Goal: Connect with others

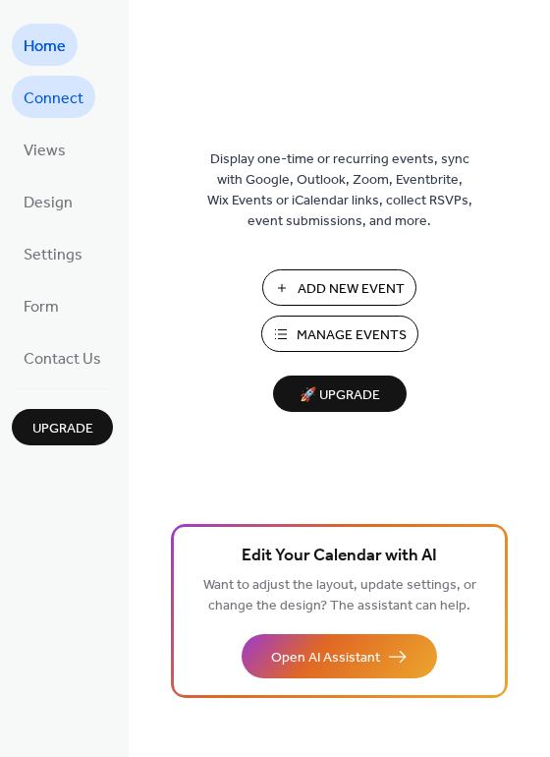
click at [50, 105] on span "Connect" at bounding box center [54, 99] width 60 height 30
click at [76, 103] on span "Connect" at bounding box center [54, 99] width 60 height 30
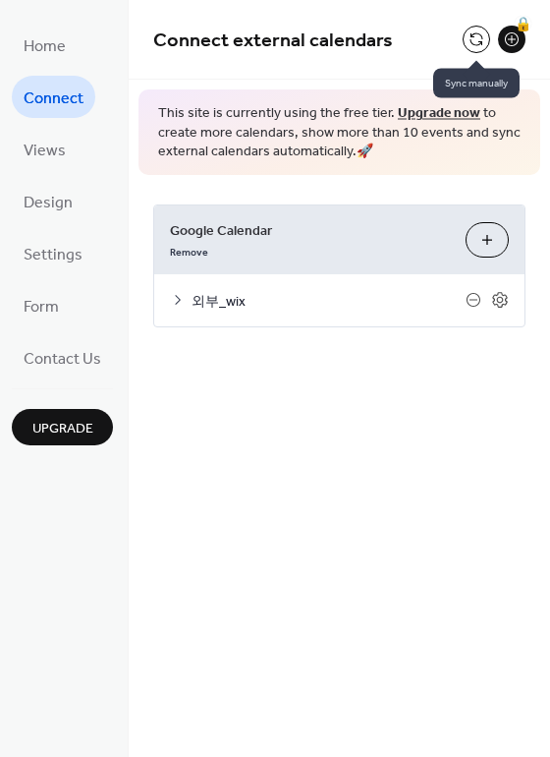
click at [477, 38] on button at bounding box center [477, 40] width 28 height 28
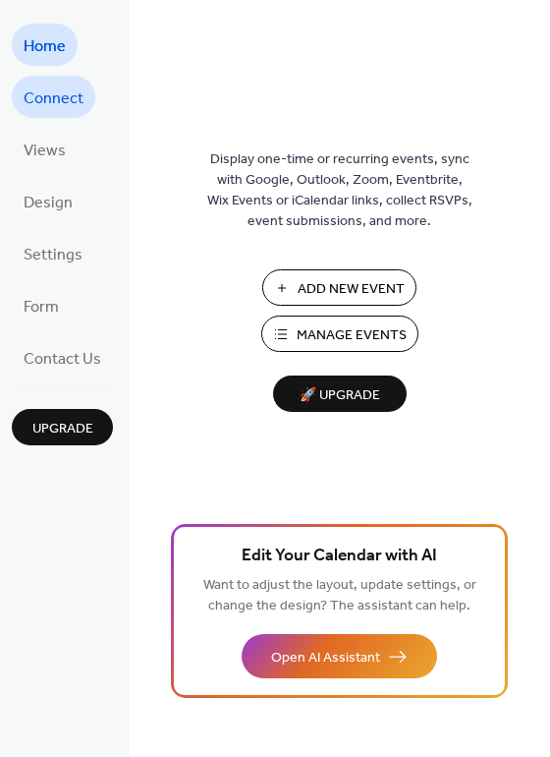
click at [28, 107] on span "Connect" at bounding box center [54, 99] width 60 height 30
